Goal: Task Accomplishment & Management: Use online tool/utility

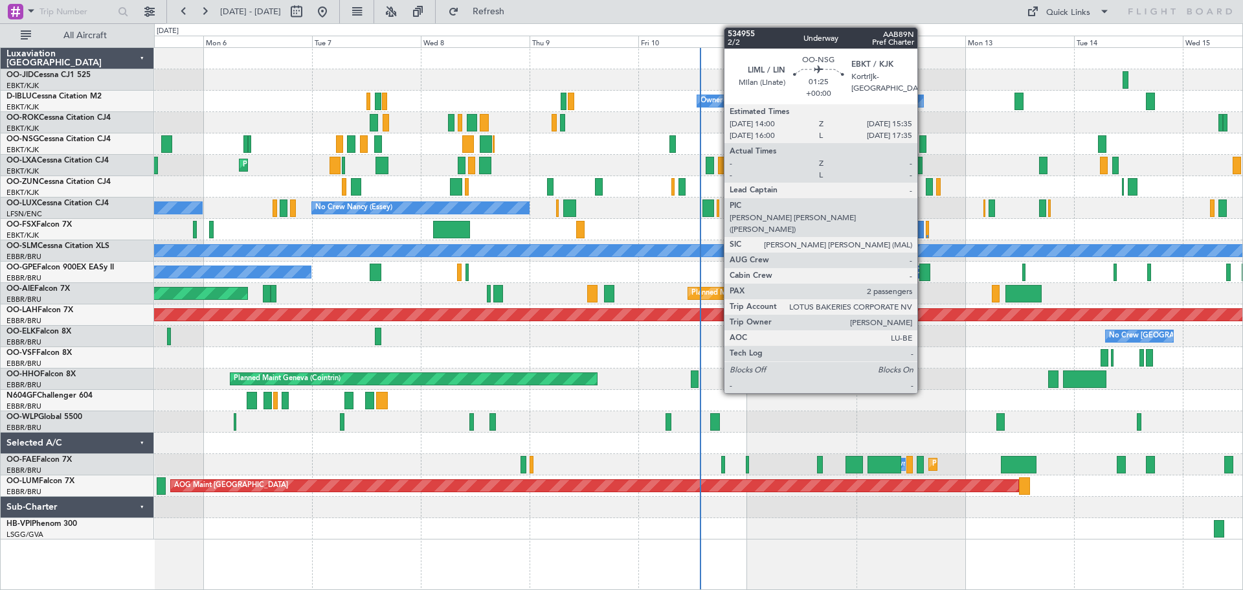
click at [922, 144] on div at bounding box center [923, 143] width 8 height 17
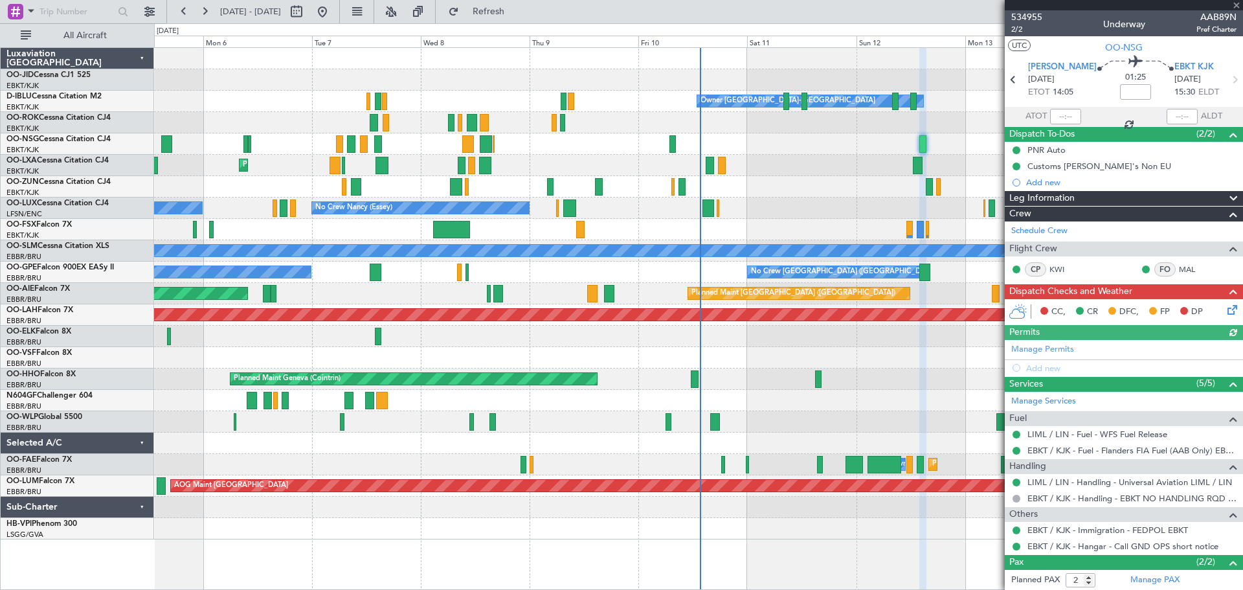
scroll to position [59, 0]
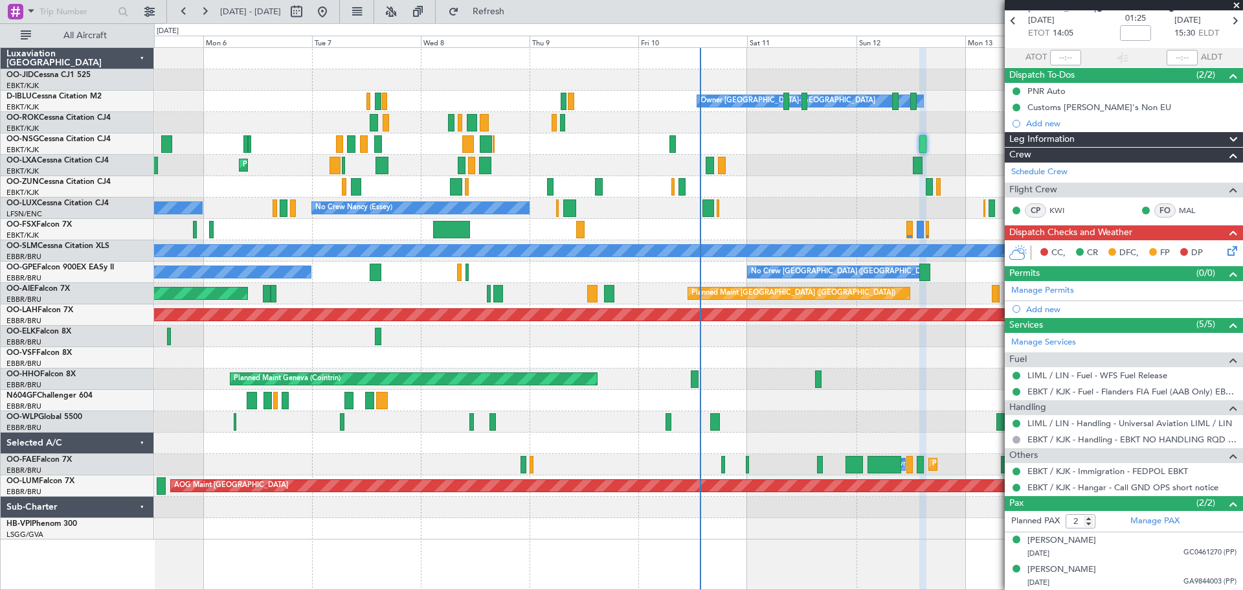
click at [1235, 5] on span at bounding box center [1236, 6] width 13 height 12
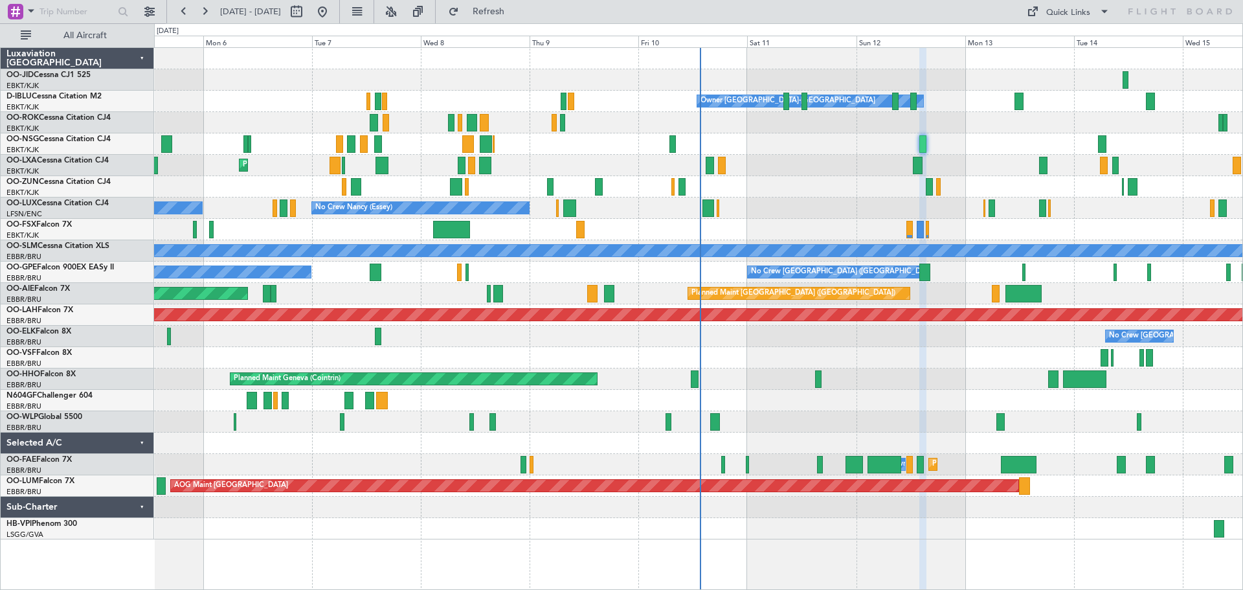
type input "0"
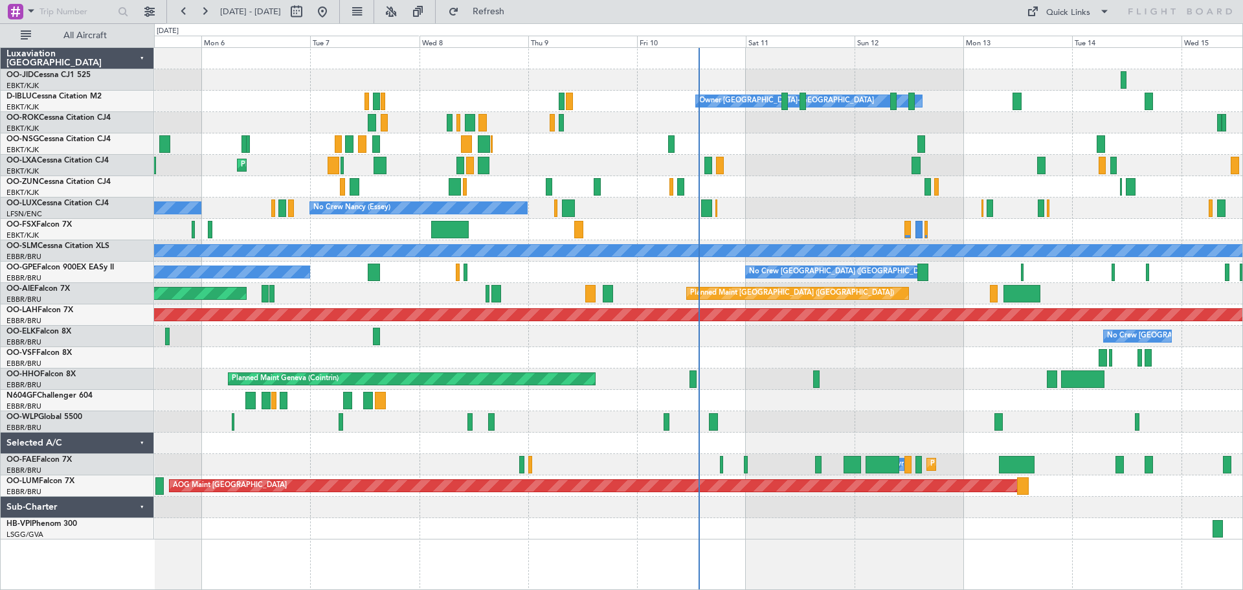
click at [623, 135] on div "Owner [GEOGRAPHIC_DATA]-[GEOGRAPHIC_DATA] No Crew Kortrijk-[GEOGRAPHIC_DATA] Pl…" at bounding box center [698, 293] width 1088 height 491
